Goal: Task Accomplishment & Management: Manage account settings

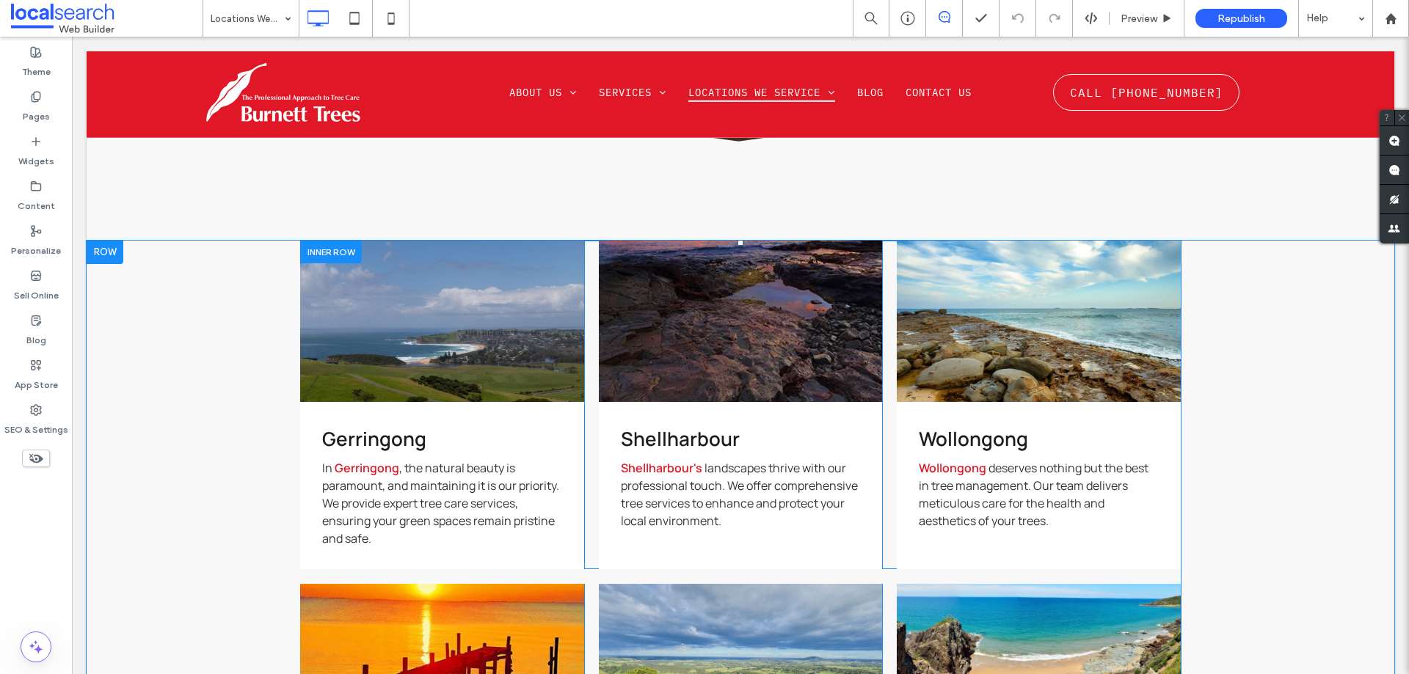
scroll to position [660, 0]
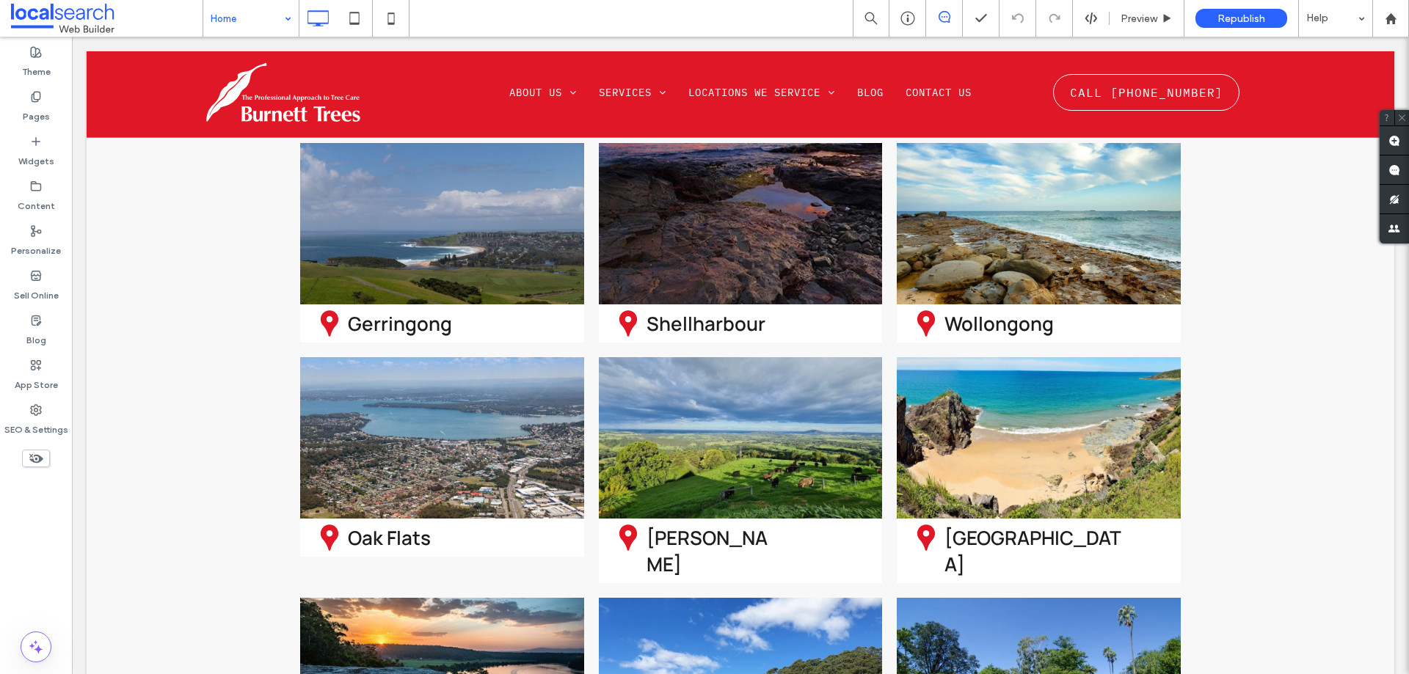
scroll to position [4256, 0]
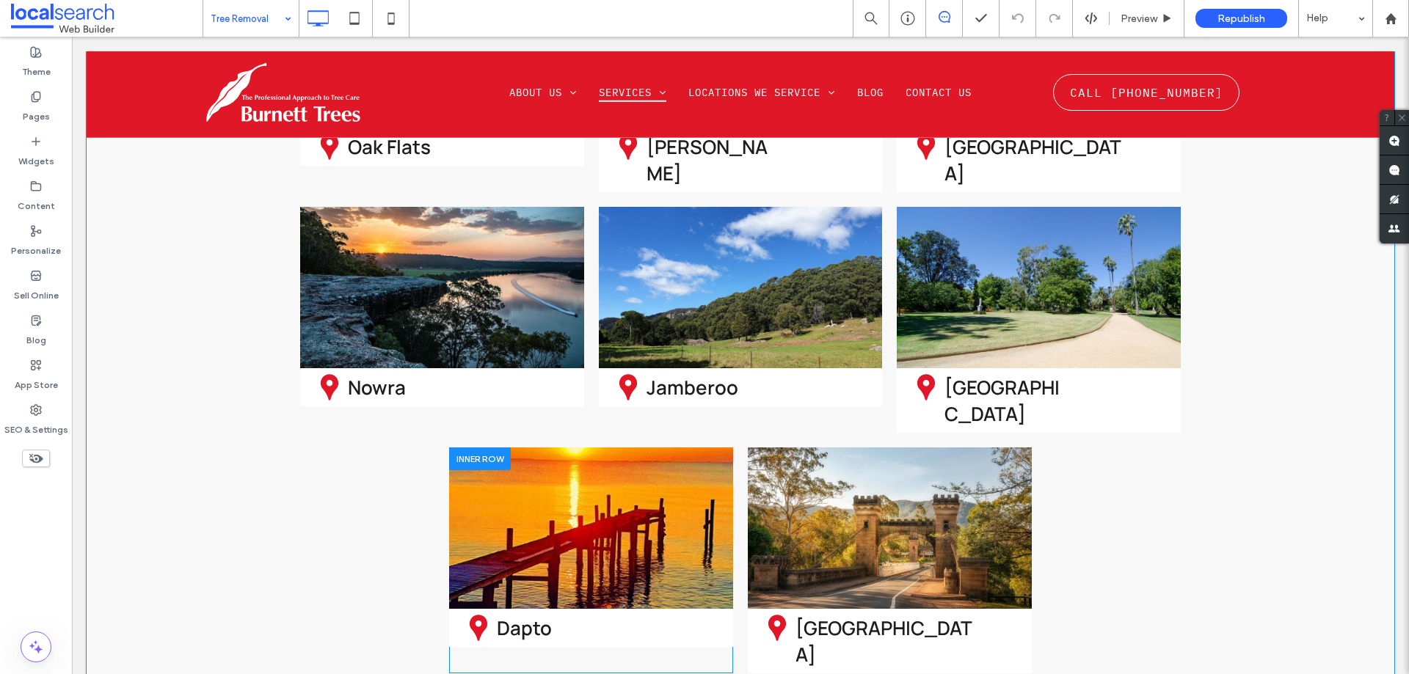
scroll to position [6590, 0]
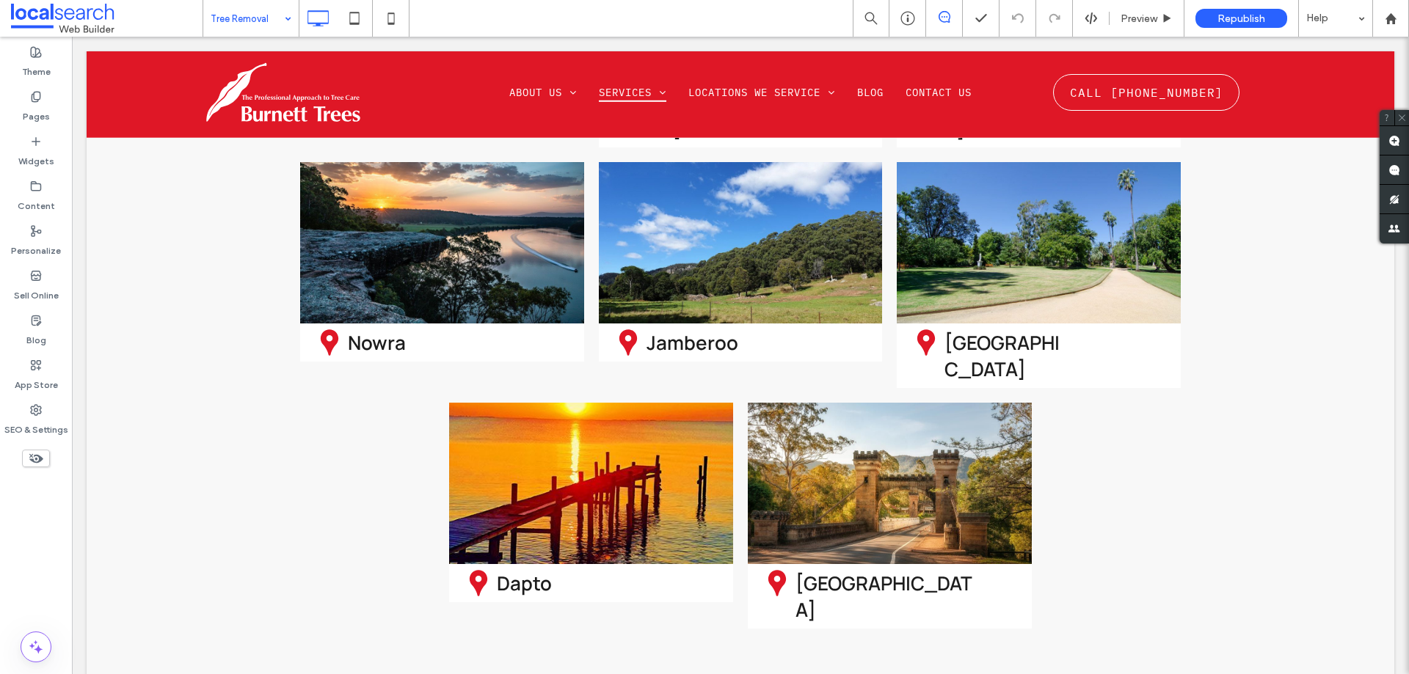
click at [258, 28] on input at bounding box center [247, 18] width 73 height 37
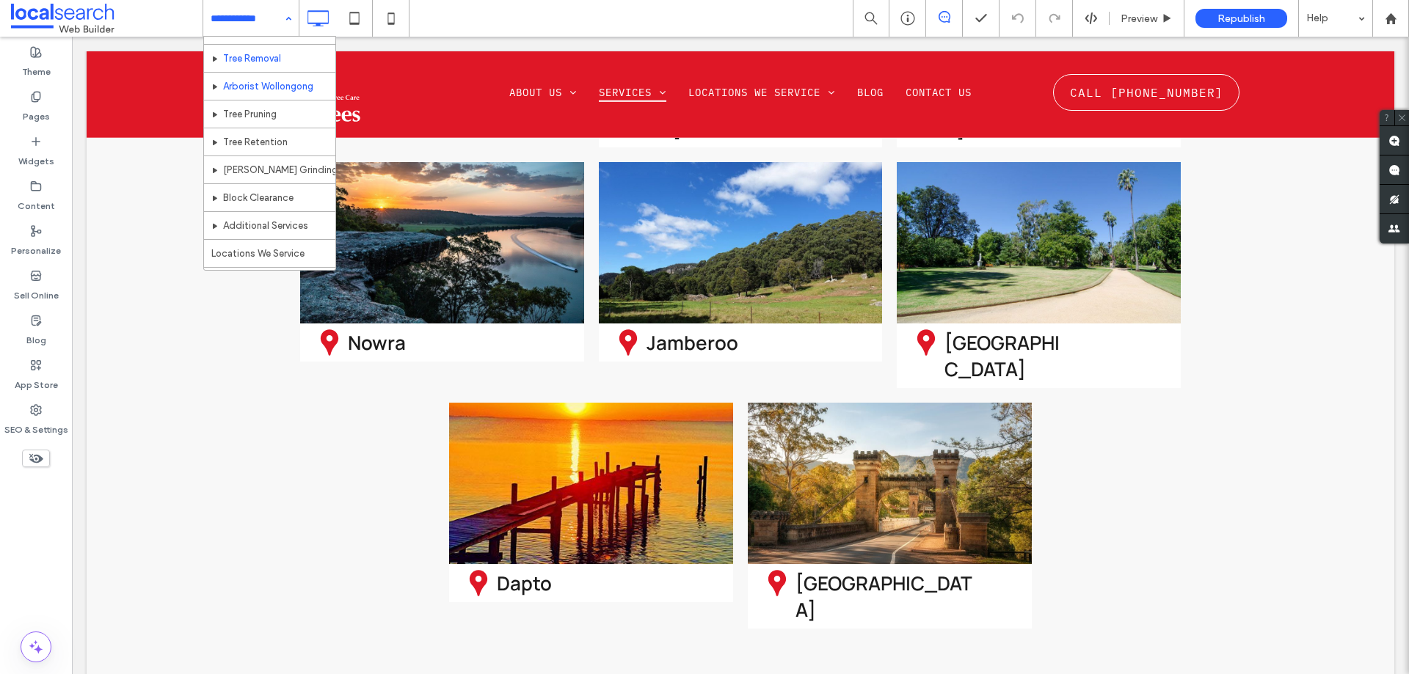
scroll to position [220, 0]
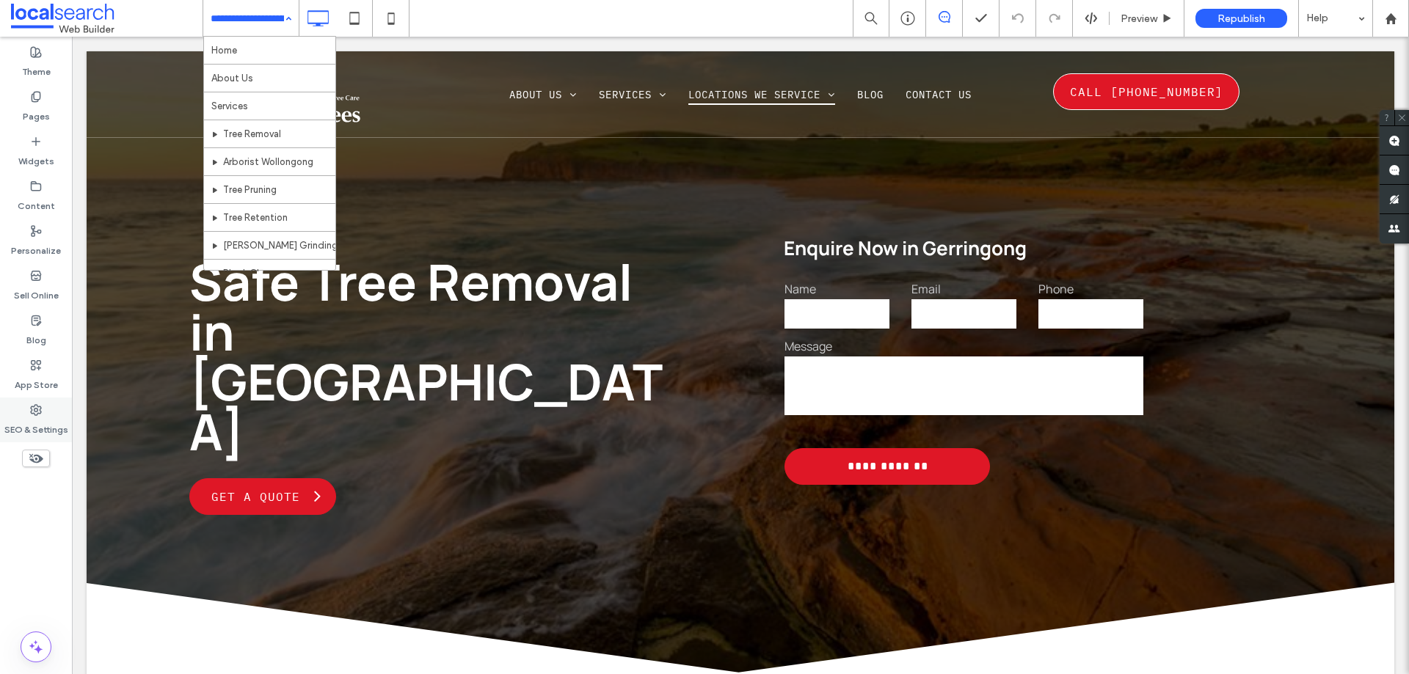
click at [38, 419] on label "SEO & Settings" at bounding box center [36, 426] width 64 height 21
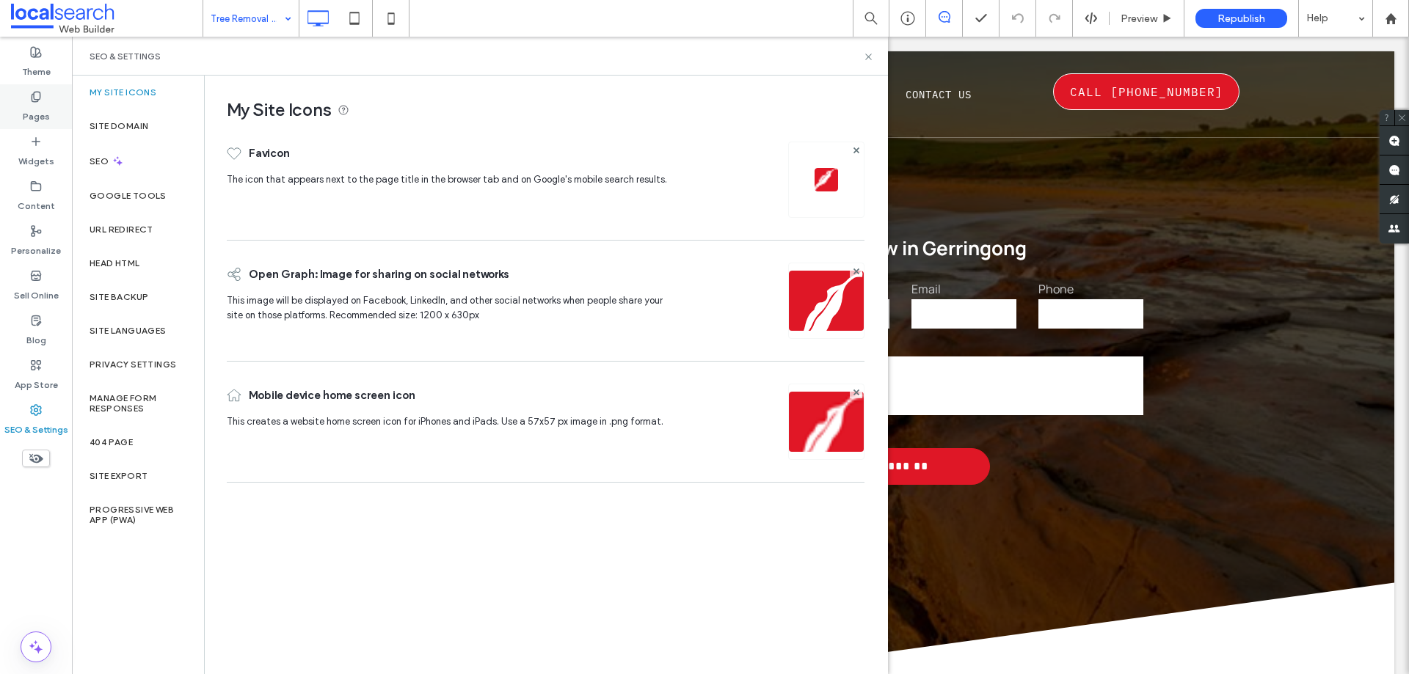
click at [49, 95] on div "Pages" at bounding box center [36, 106] width 72 height 45
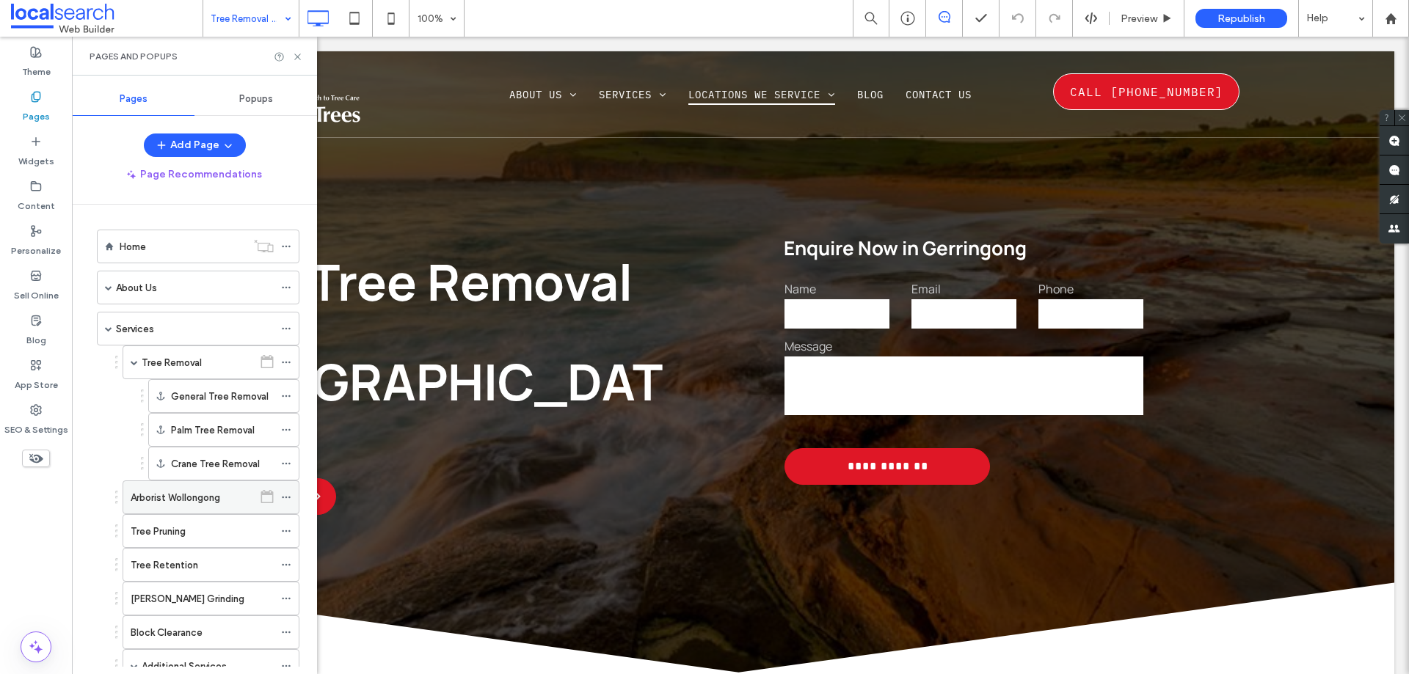
scroll to position [147, 0]
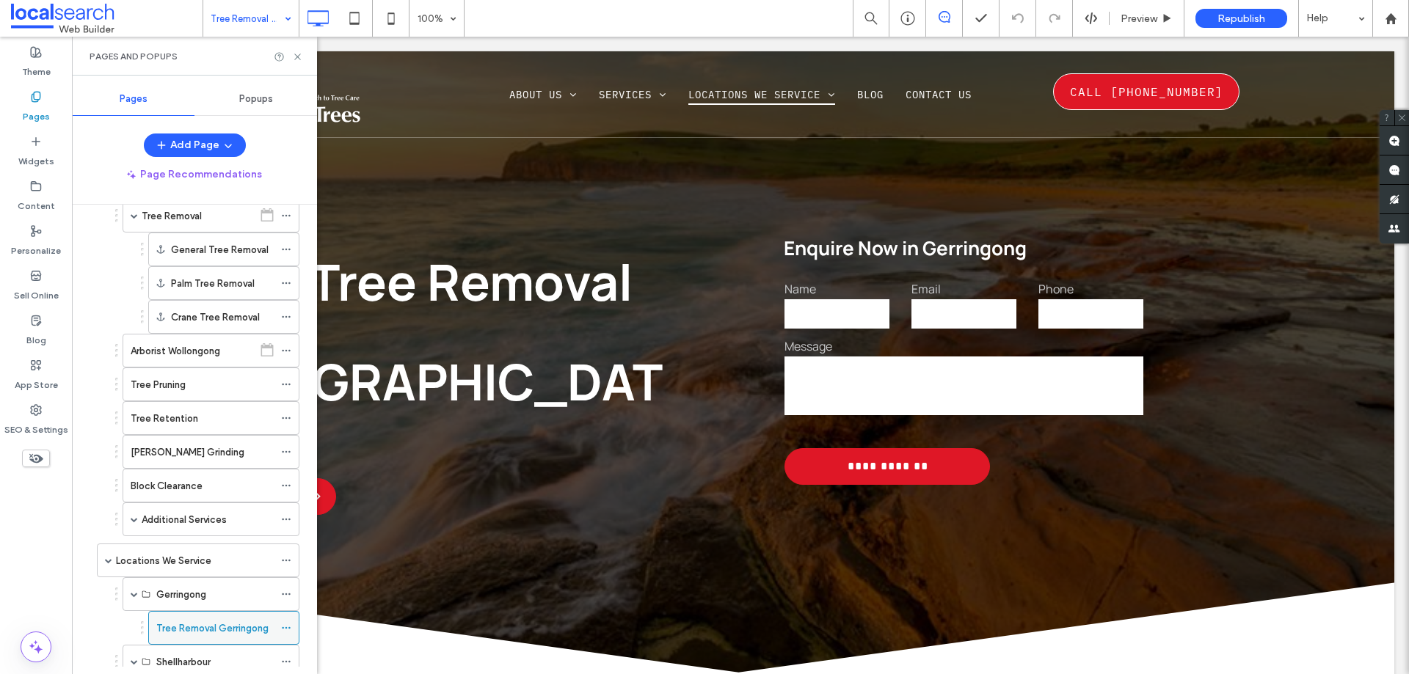
click at [285, 625] on icon at bounding box center [286, 628] width 10 height 10
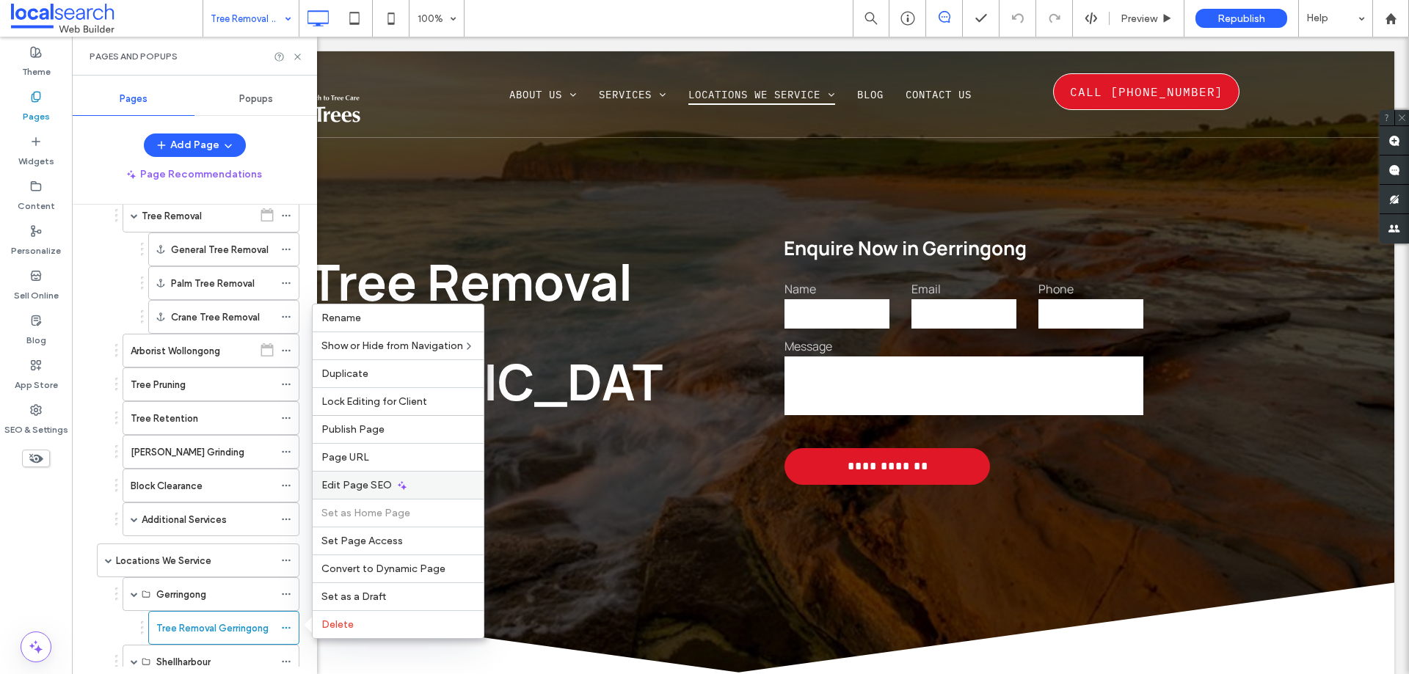
click at [371, 485] on span "Edit Page SEO" at bounding box center [356, 485] width 70 height 12
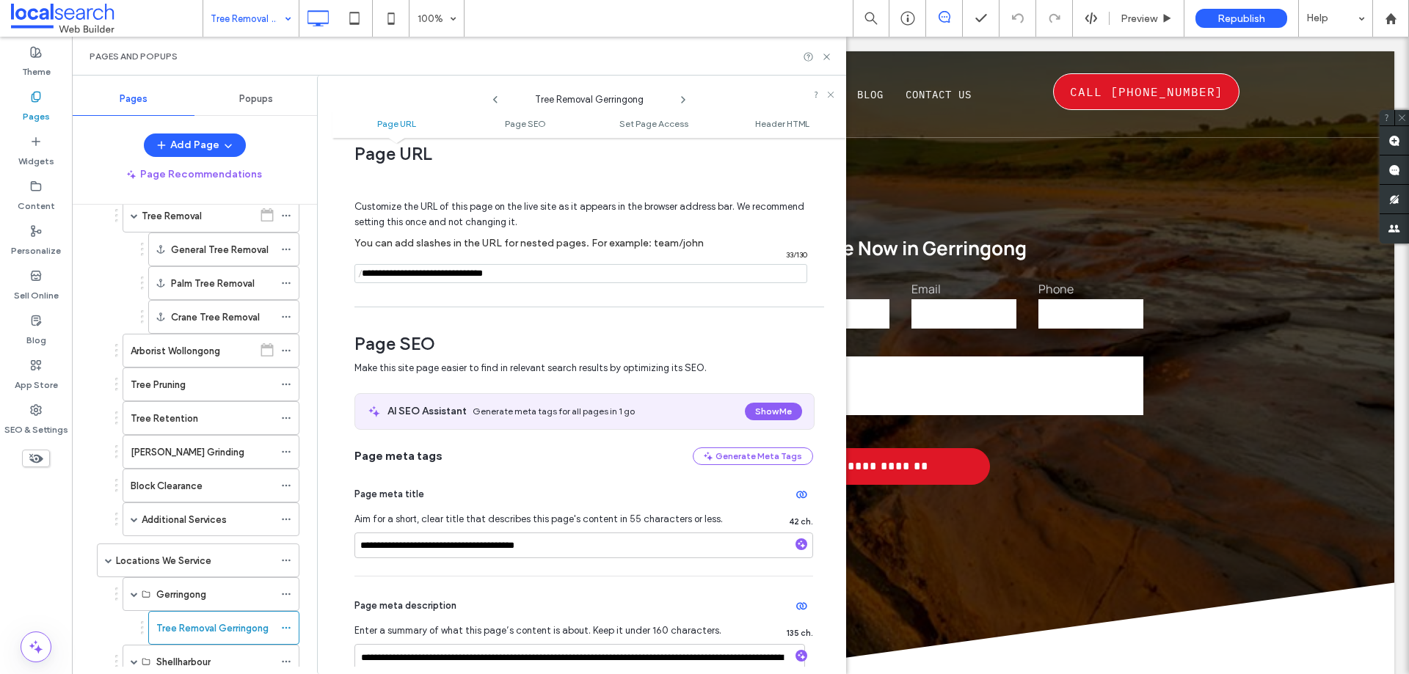
scroll to position [0, 0]
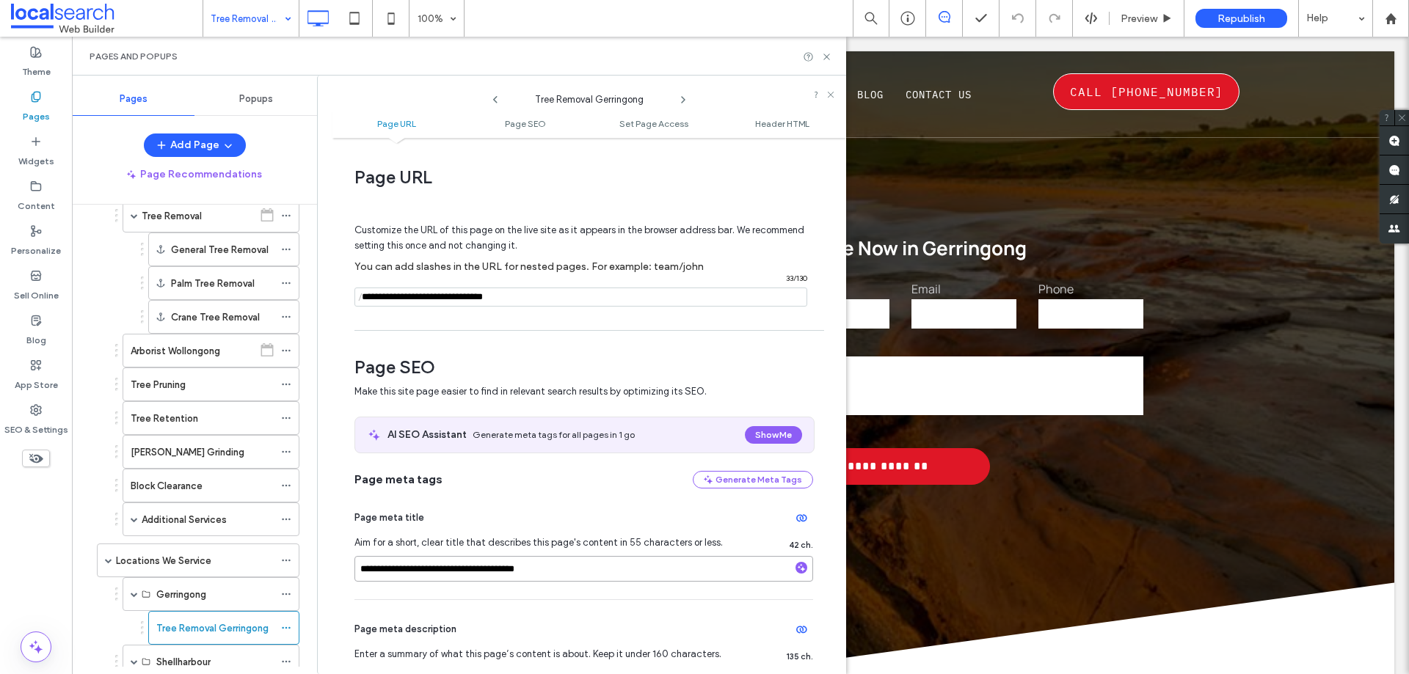
click at [592, 569] on input "**********" at bounding box center [583, 569] width 459 height 26
click at [829, 59] on use at bounding box center [826, 57] width 6 height 6
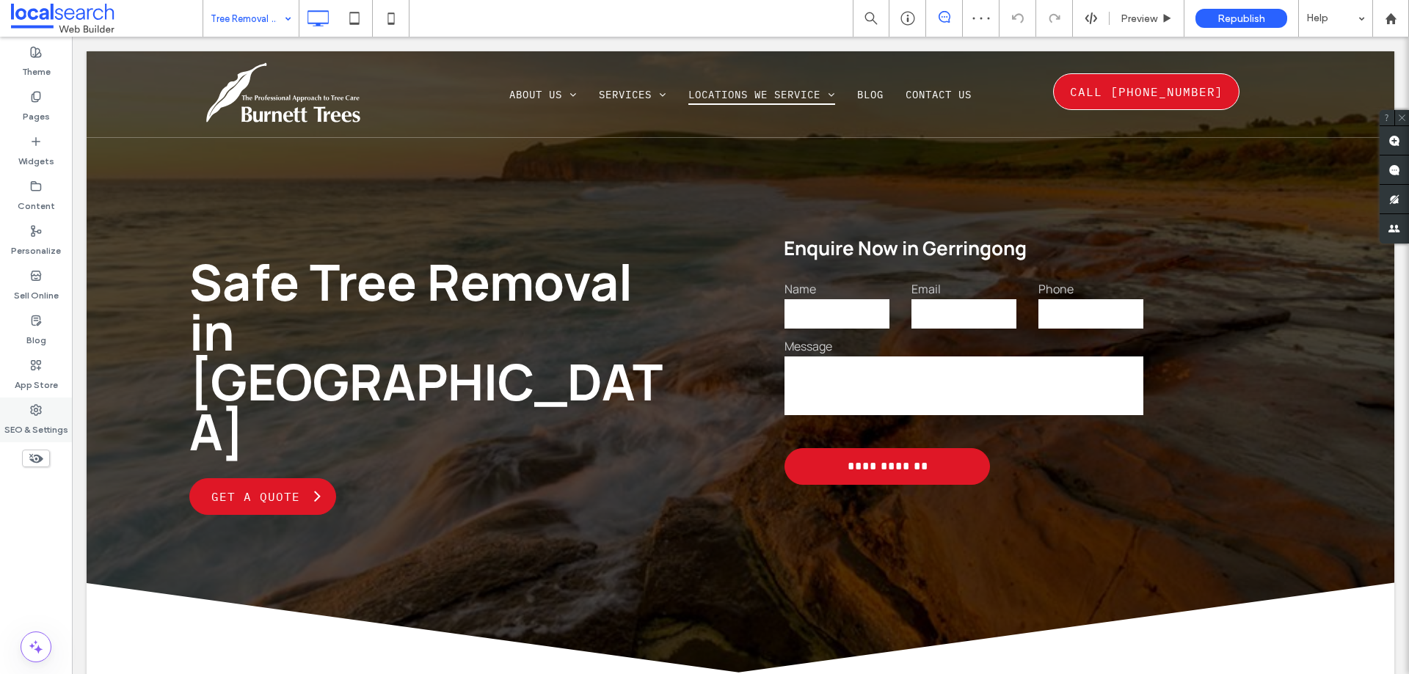
click at [43, 416] on label "SEO & Settings" at bounding box center [36, 426] width 64 height 21
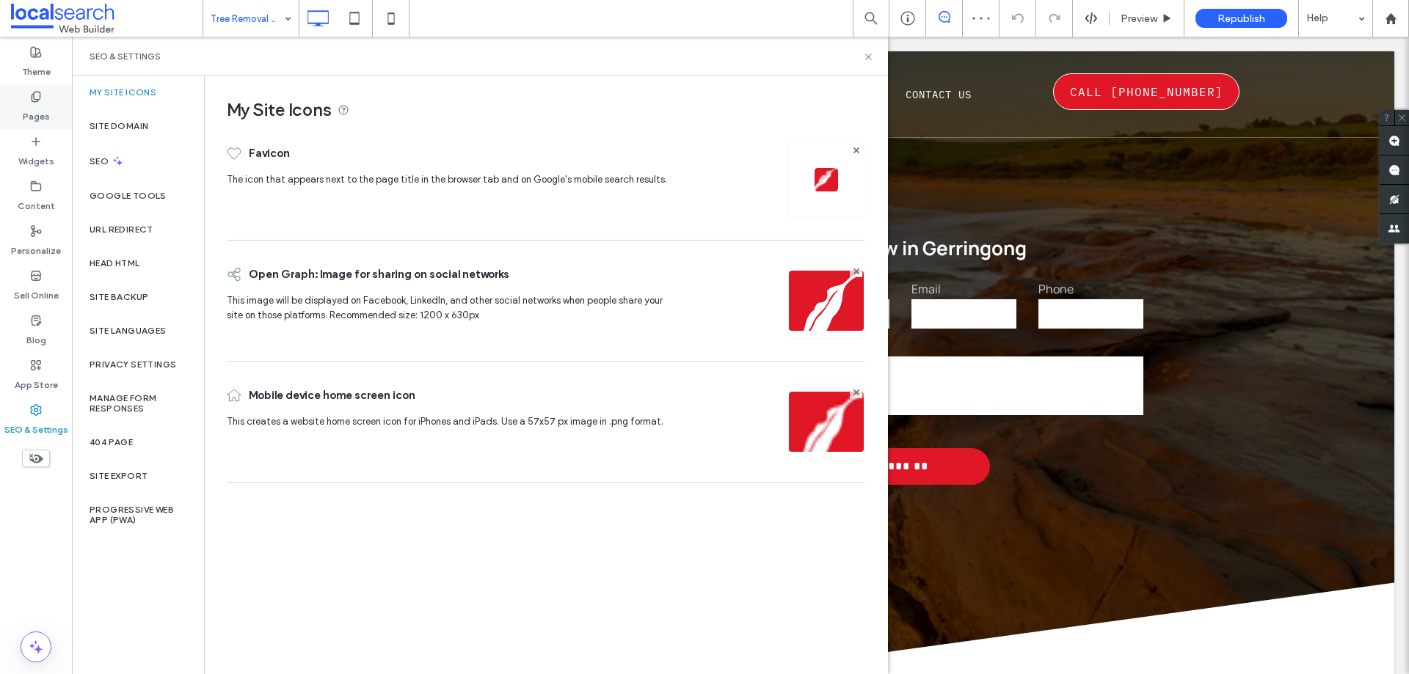
click at [51, 96] on div "Pages" at bounding box center [36, 106] width 72 height 45
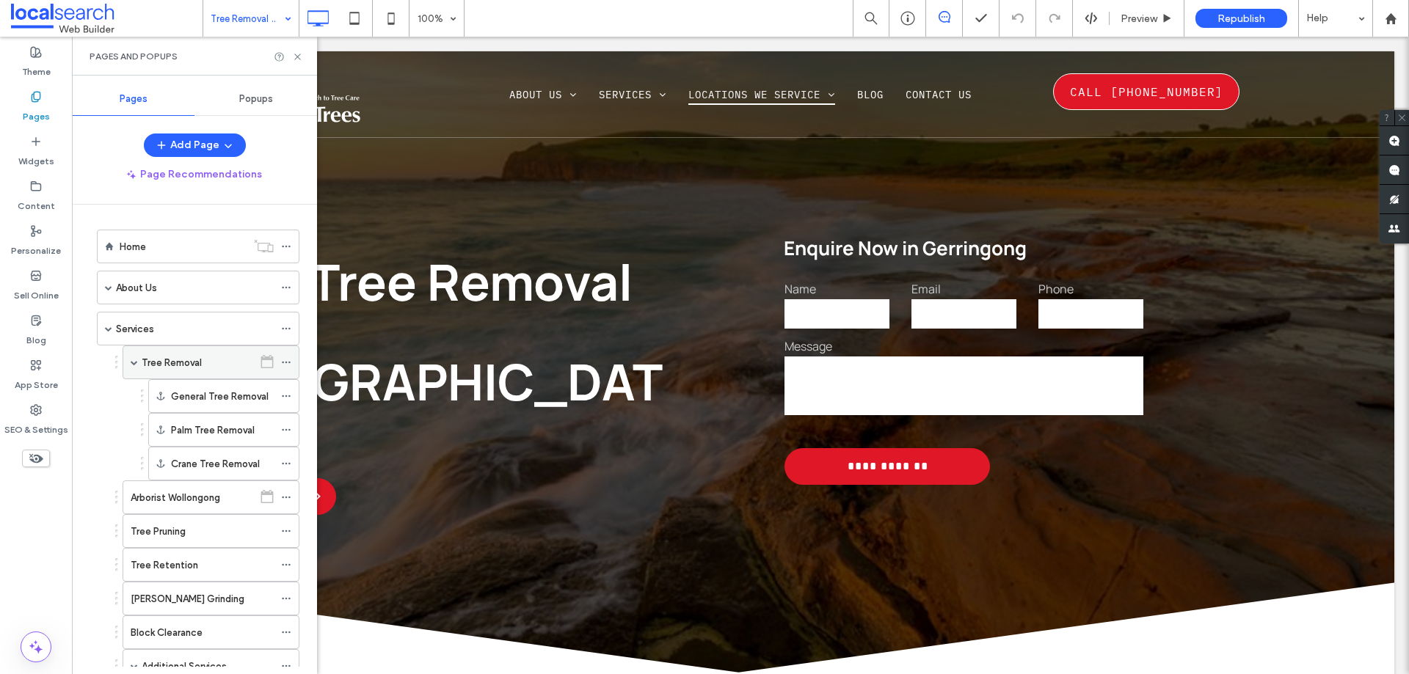
click at [281, 361] on icon at bounding box center [286, 362] width 10 height 10
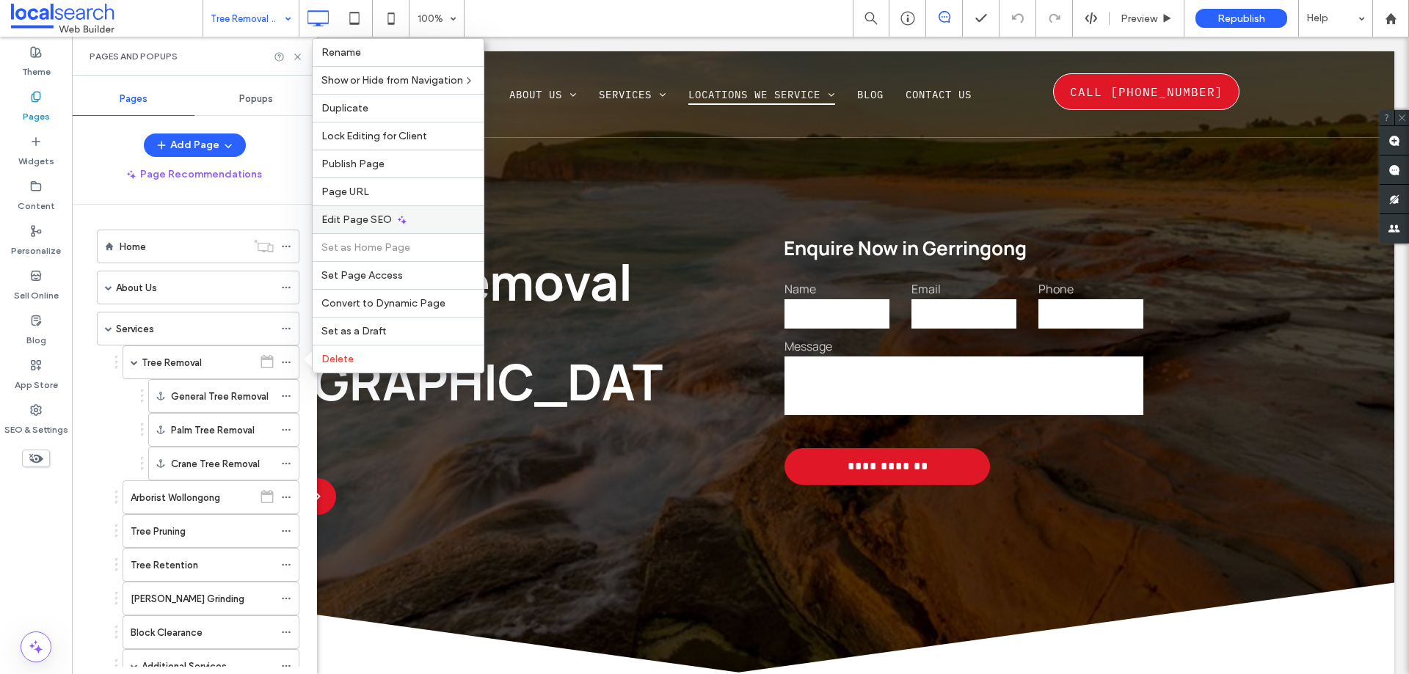
click at [370, 217] on span "Edit Page SEO" at bounding box center [356, 220] width 70 height 12
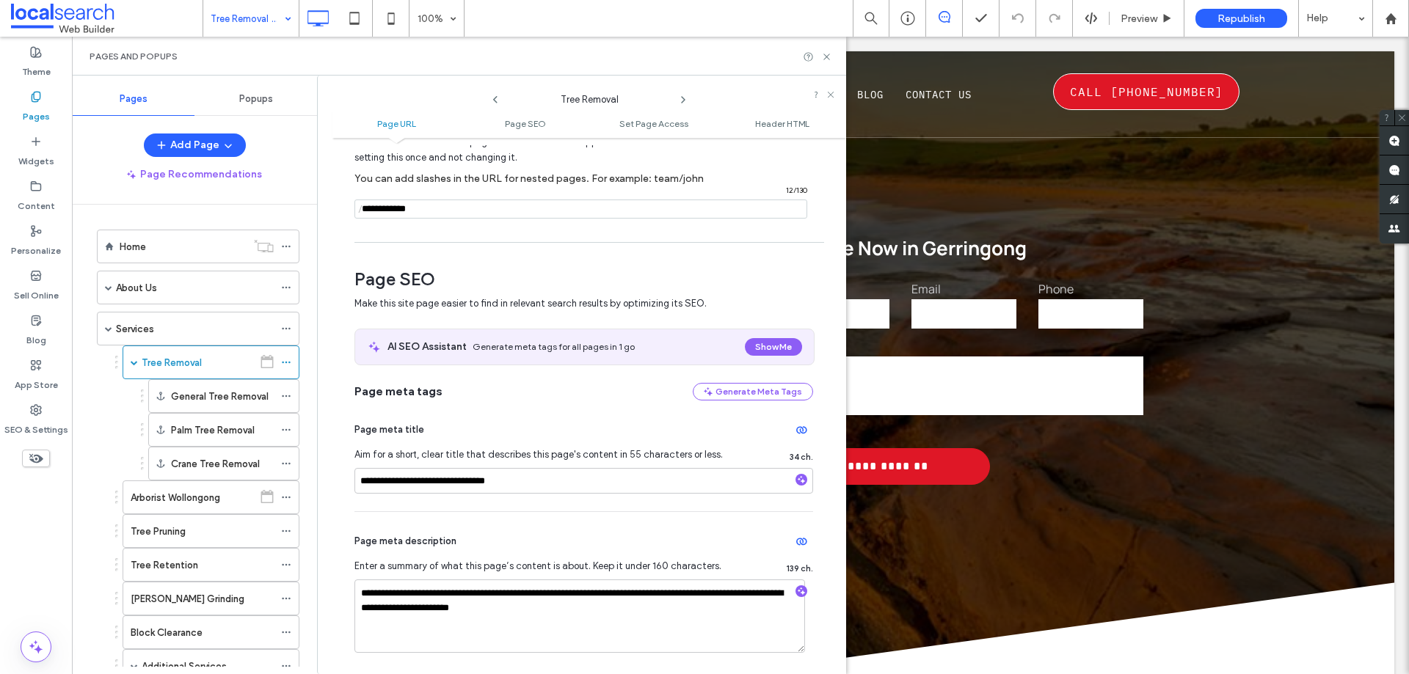
scroll to position [147, 0]
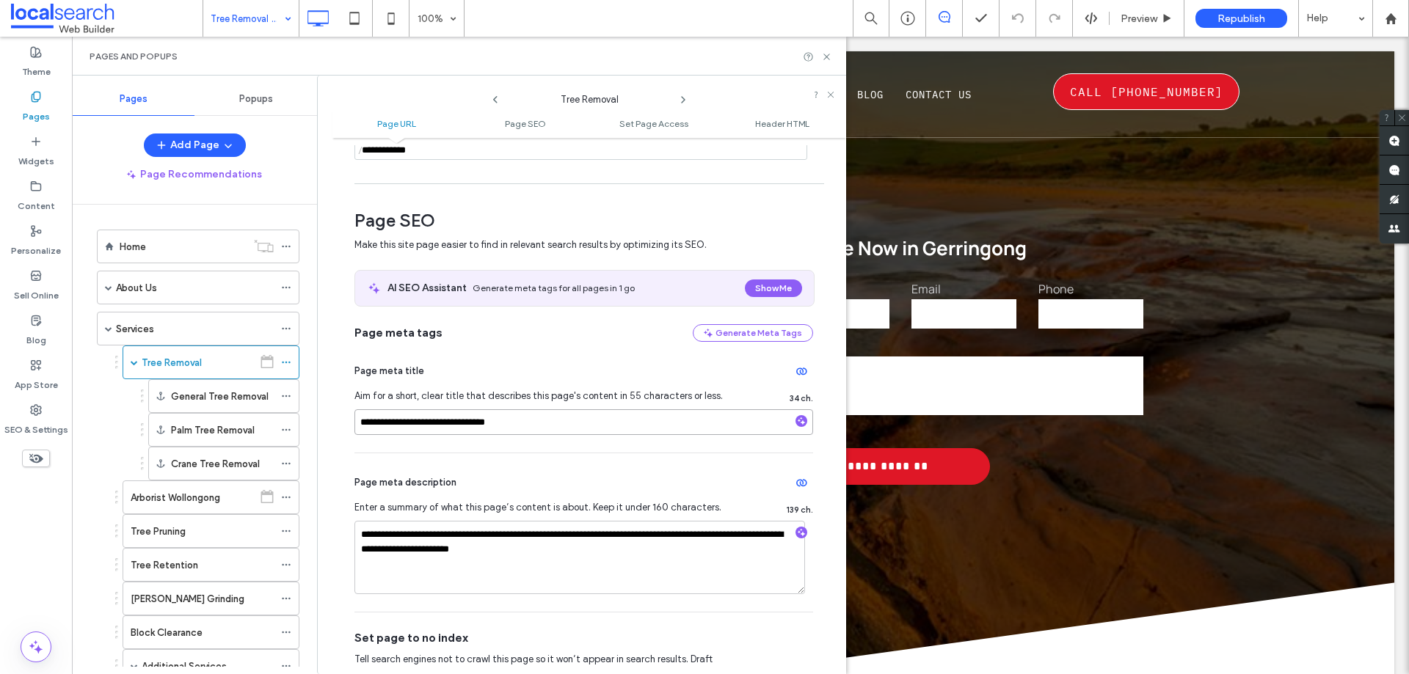
drag, startPoint x: 532, startPoint y: 432, endPoint x: 460, endPoint y: 434, distance: 72.0
click at [460, 434] on input "**********" at bounding box center [583, 423] width 459 height 26
click at [823, 62] on icon at bounding box center [826, 56] width 11 height 11
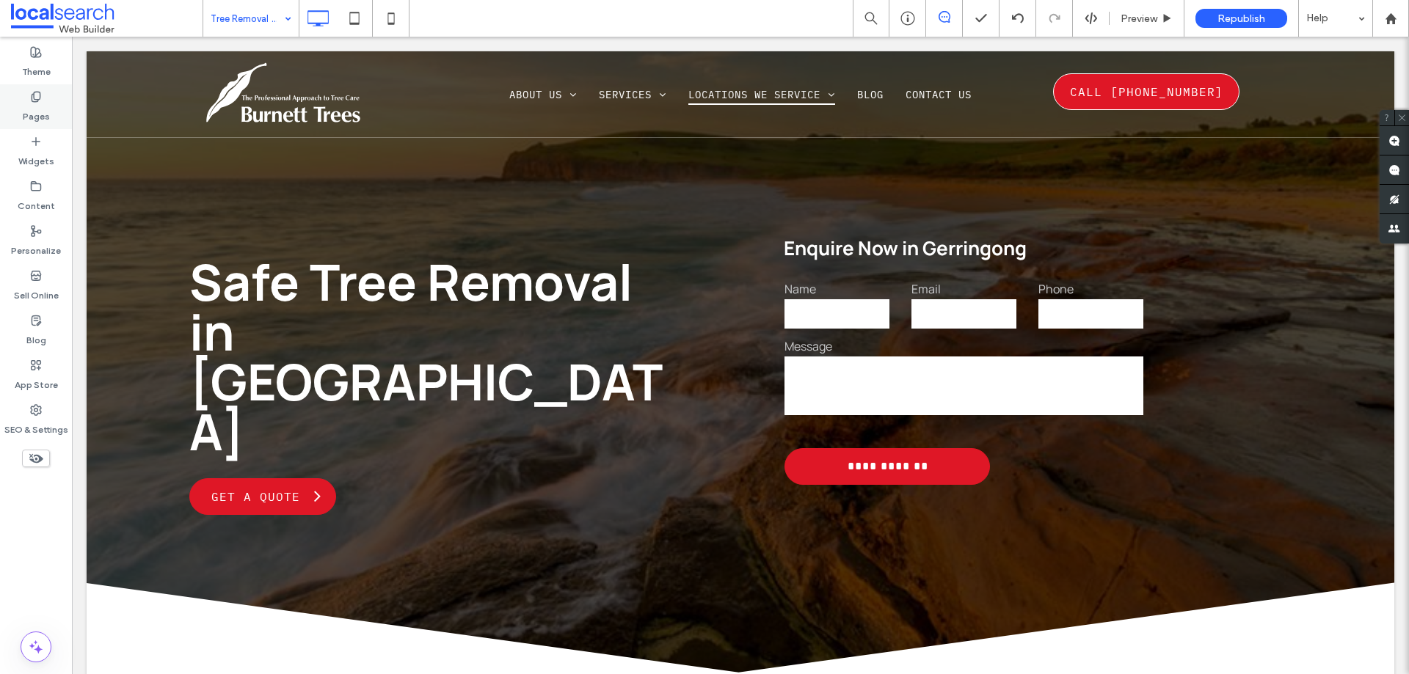
click at [19, 120] on div "Pages" at bounding box center [36, 106] width 72 height 45
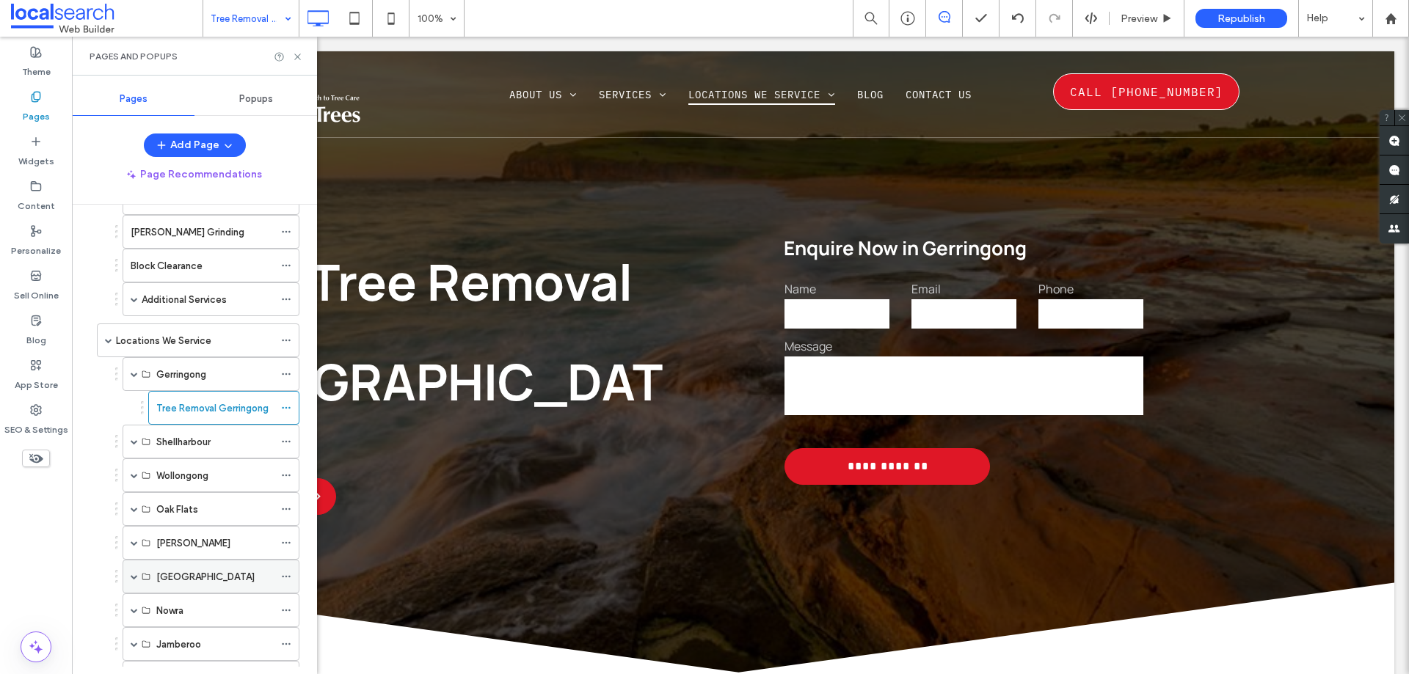
scroll to position [514, 0]
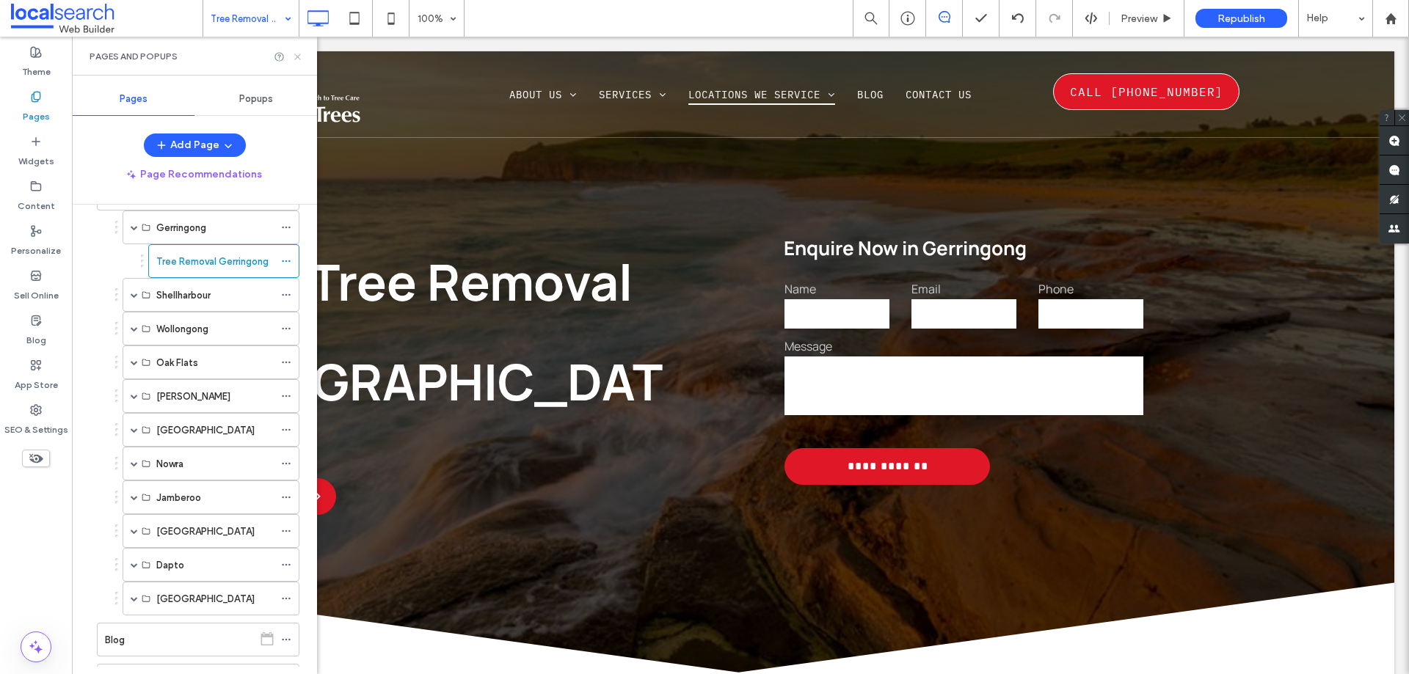
drag, startPoint x: 294, startPoint y: 59, endPoint x: 222, endPoint y: 18, distance: 82.6
click at [294, 59] on icon at bounding box center [297, 56] width 11 height 11
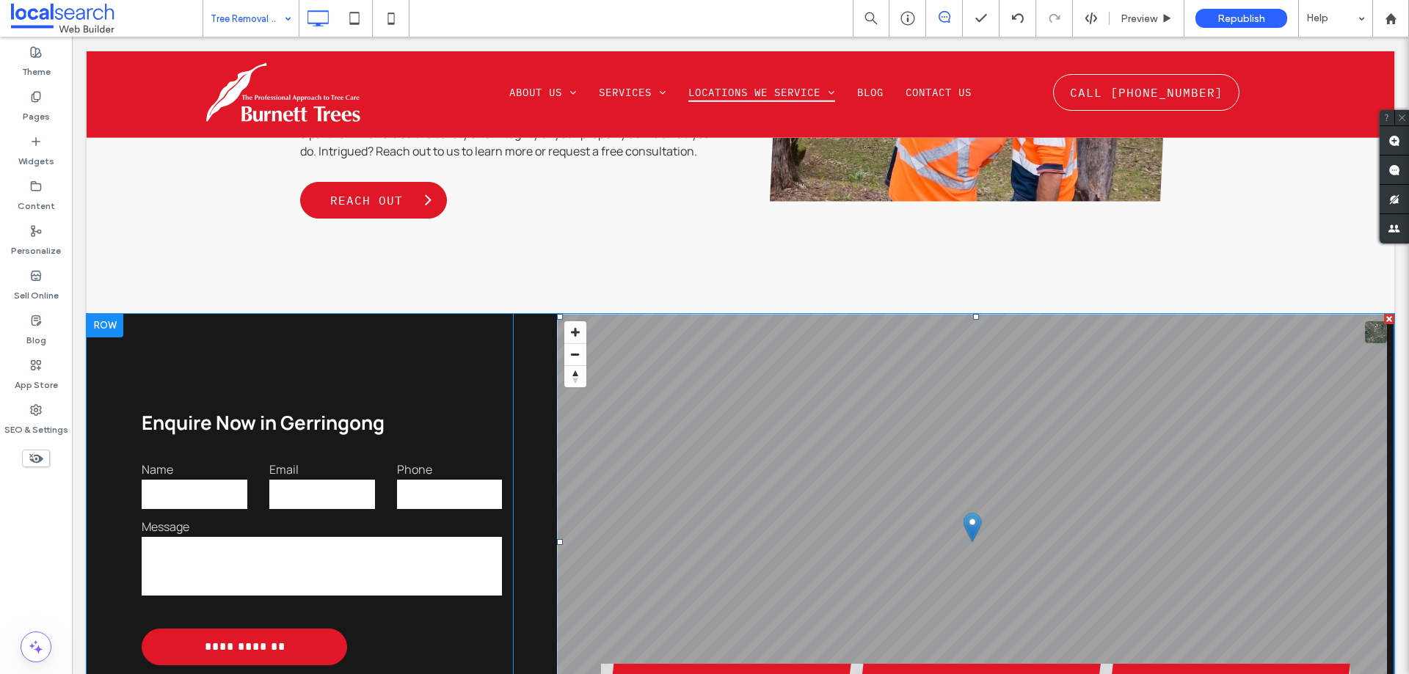
scroll to position [1908, 0]
